Goal: Find specific fact: Find specific fact

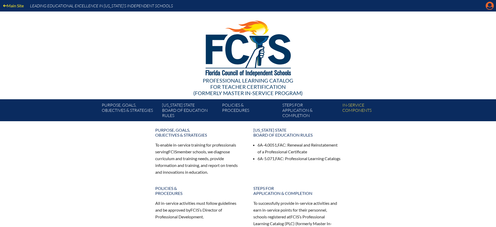
click at [489, 7] on icon at bounding box center [490, 6] width 8 height 8
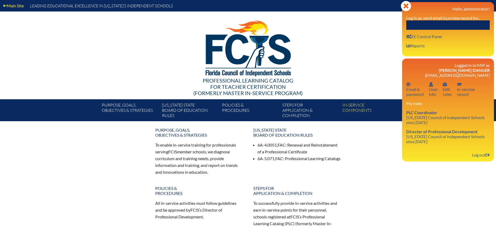
click at [457, 26] on input "text" at bounding box center [447, 24] width 83 height 9
paste input "Danielle Griffis"
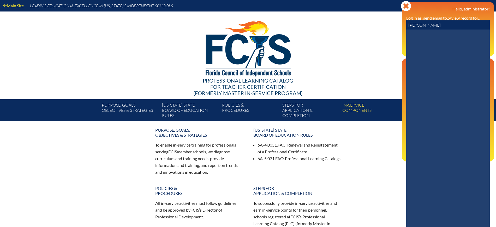
drag, startPoint x: 424, startPoint y: 25, endPoint x: 386, endPoint y: 22, distance: 38.4
click at [386, 22] on div "Main Site Leading Educational Excellence in Florida’s Independent Schools Profe…" at bounding box center [248, 60] width 496 height 121
type input "[PERSON_NAME]"
click at [479, 47] on icon at bounding box center [481, 51] width 9 height 9
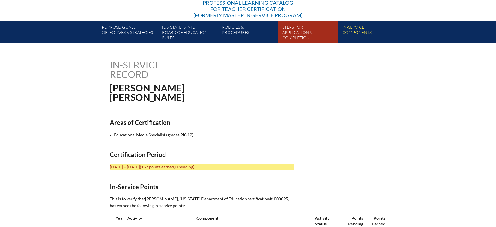
scroll to position [163, 0]
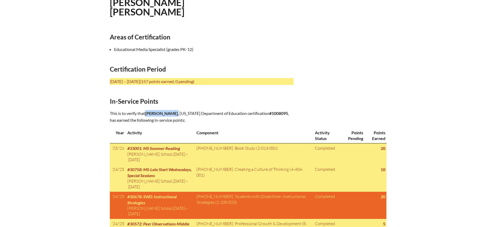
drag, startPoint x: 184, startPoint y: 110, endPoint x: 146, endPoint y: 110, distance: 37.3
click at [146, 110] on p "This is to verify that [PERSON_NAME] , [US_STATE] Department of Education certi…" at bounding box center [202, 117] width 184 height 14
copy p "[PERSON_NAME] ,"
drag, startPoint x: 287, startPoint y: 111, endPoint x: 271, endPoint y: 115, distance: 16.7
click at [271, 115] on p "This is to verify that [PERSON_NAME] , [US_STATE] Department of Education certi…" at bounding box center [202, 117] width 184 height 14
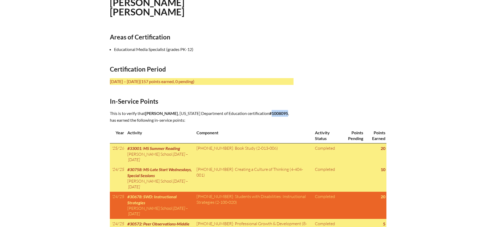
copy b "1008095"
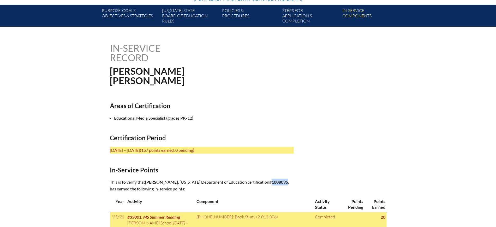
scroll to position [98, 0]
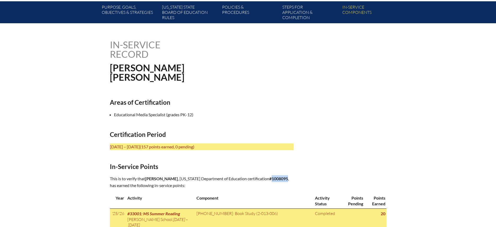
drag, startPoint x: 182, startPoint y: 175, endPoint x: 167, endPoint y: 177, distance: 15.3
click at [167, 177] on span "[PERSON_NAME]" at bounding box center [161, 178] width 33 height 5
copy span "[PERSON_NAME]"
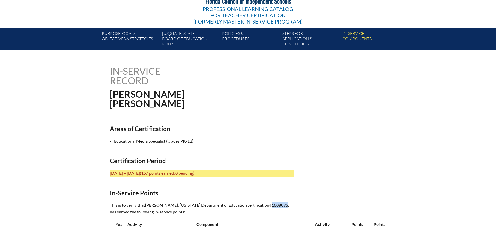
scroll to position [0, 0]
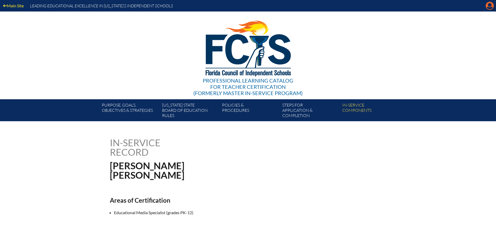
click at [488, 6] on icon "Manage Account" at bounding box center [489, 6] width 8 height 8
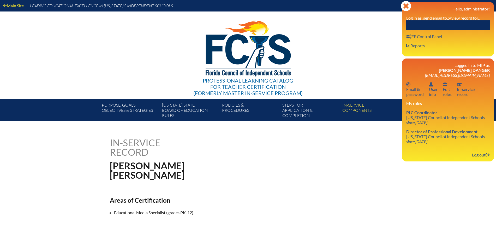
click at [463, 22] on input "text" at bounding box center [447, 24] width 83 height 9
paste input "[PERSON_NAME]"
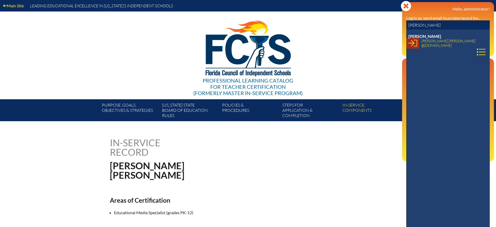
type input "[PERSON_NAME]"
click at [410, 43] on icon at bounding box center [412, 43] width 9 height 7
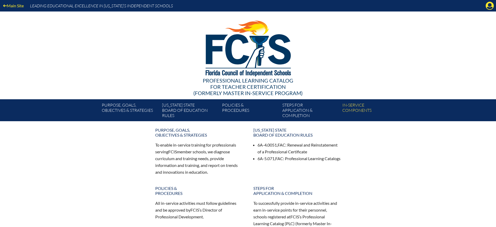
click at [484, 7] on div "Main Site Leading Educational Excellence in [US_STATE]’s Independent Schools" at bounding box center [248, 5] width 496 height 11
click at [487, 6] on icon at bounding box center [490, 6] width 8 height 8
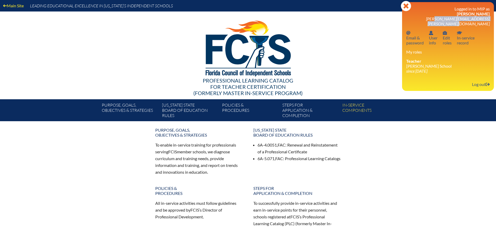
drag, startPoint x: 489, startPoint y: 17, endPoint x: 425, endPoint y: 21, distance: 64.5
click at [426, 21] on span "[PERSON_NAME][EMAIL_ADDRESS][PERSON_NAME][DOMAIN_NAME]" at bounding box center [458, 21] width 64 height 10
copy span "[PERSON_NAME][EMAIL_ADDRESS][PERSON_NAME][DOMAIN_NAME]"
click at [455, 38] on link "In-service record In-service record" at bounding box center [466, 37] width 22 height 17
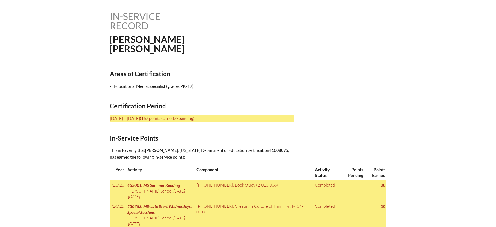
scroll to position [130, 0]
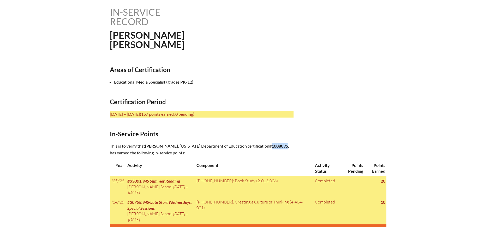
drag, startPoint x: 287, startPoint y: 144, endPoint x: 270, endPoint y: 144, distance: 17.2
click at [270, 144] on p "This is to verify that [PERSON_NAME] , [US_STATE] Department of Education certi…" at bounding box center [202, 149] width 184 height 14
copy b "1008095"
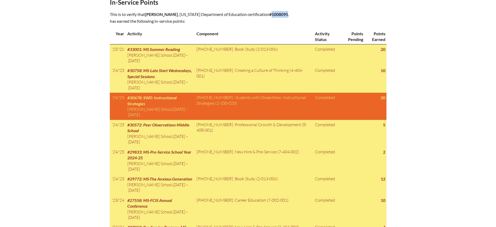
scroll to position [261, 0]
